Goal: Task Accomplishment & Management: Use online tool/utility

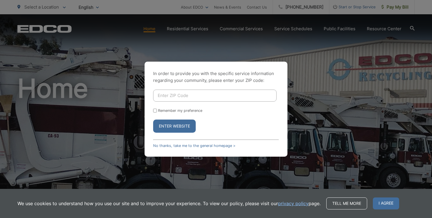
click at [189, 99] on input "Enter ZIP Code" at bounding box center [214, 96] width 123 height 12
type input "91942"
click at [153, 120] on button "Enter Website" at bounding box center [174, 126] width 43 height 13
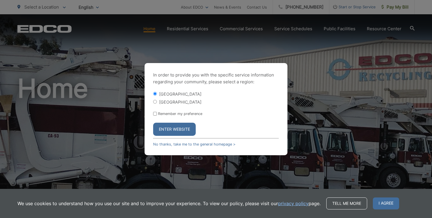
click at [173, 128] on button "Enter Website" at bounding box center [174, 129] width 43 height 13
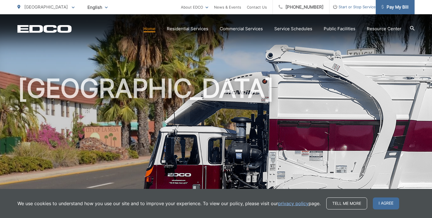
click at [384, 7] on span "Pay My Bill" at bounding box center [394, 7] width 27 height 7
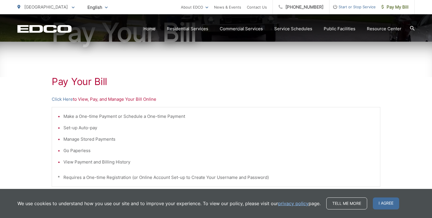
scroll to position [83, 0]
